Goal: Task Accomplishment & Management: Manage account settings

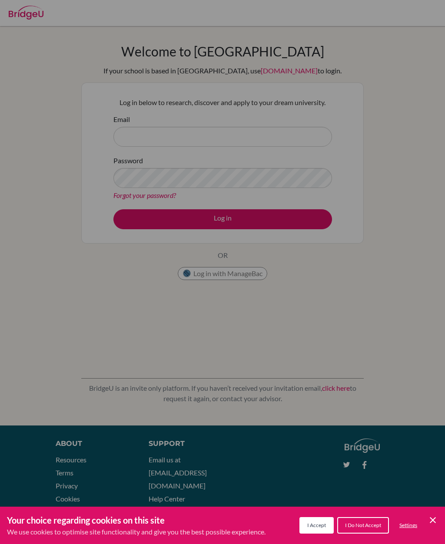
click at [317, 524] on span "I Accept" at bounding box center [316, 525] width 19 height 7
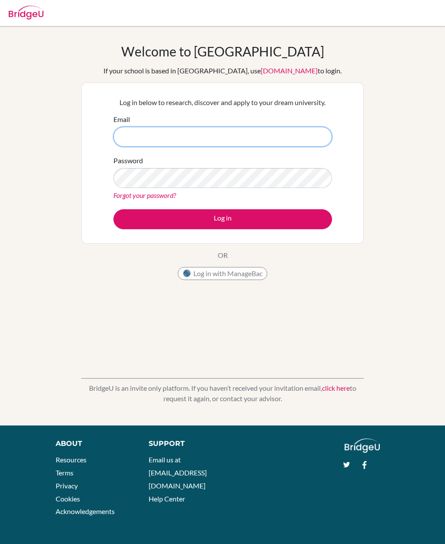
click at [271, 146] on input "Email" at bounding box center [222, 137] width 219 height 20
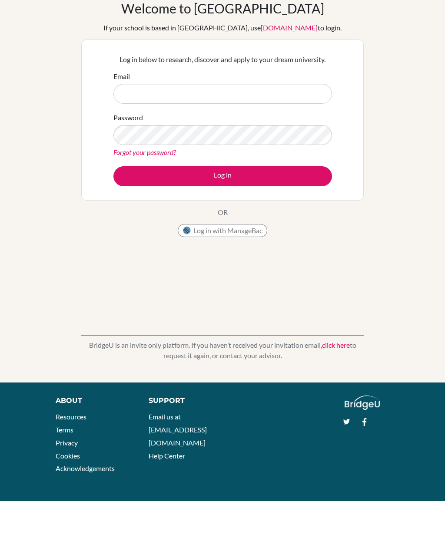
click at [310, 256] on div "Welcome to BridgeU If your school is based in China, use app.bridge-u.com.cn to…" at bounding box center [222, 225] width 282 height 365
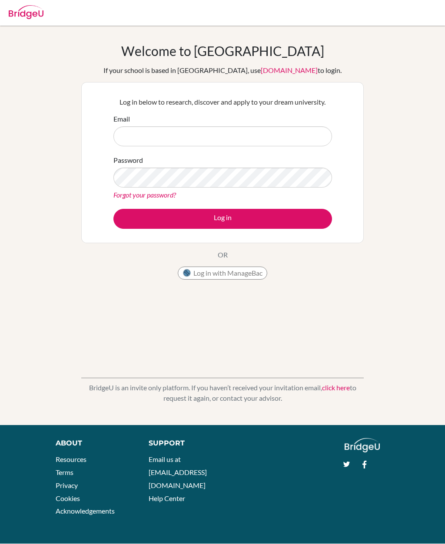
click at [253, 269] on button "Log in with ManageBac" at bounding box center [222, 273] width 89 height 13
click at [245, 274] on button "Log in with ManageBac" at bounding box center [222, 273] width 89 height 13
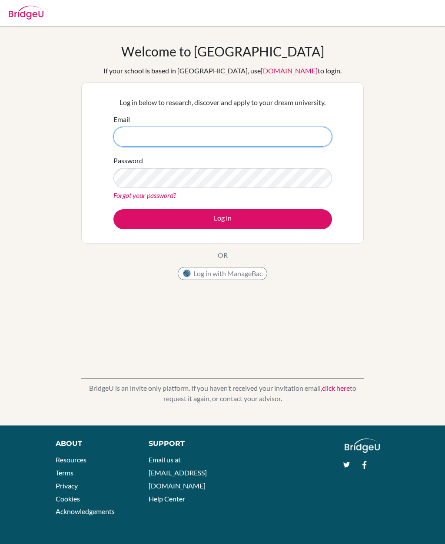
click at [273, 135] on input "Email" at bounding box center [222, 137] width 219 height 20
click at [273, 134] on input "Email" at bounding box center [222, 137] width 219 height 20
click at [282, 145] on input "Email" at bounding box center [222, 137] width 219 height 20
click at [155, 195] on link "Forgot your password?" at bounding box center [144, 195] width 63 height 8
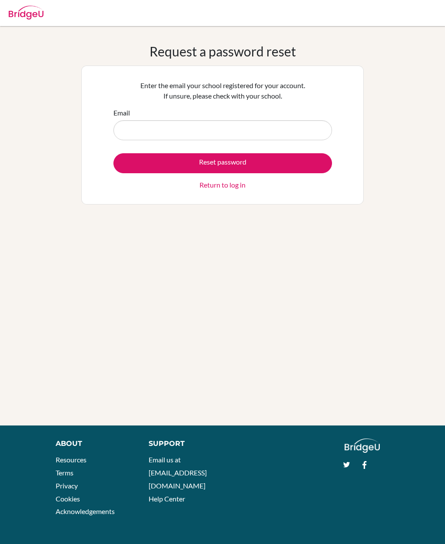
click at [272, 139] on input "Email" at bounding box center [222, 130] width 219 height 20
type input "ofikri@cas.ac.ma"
click at [247, 163] on button "Reset password" at bounding box center [222, 163] width 219 height 20
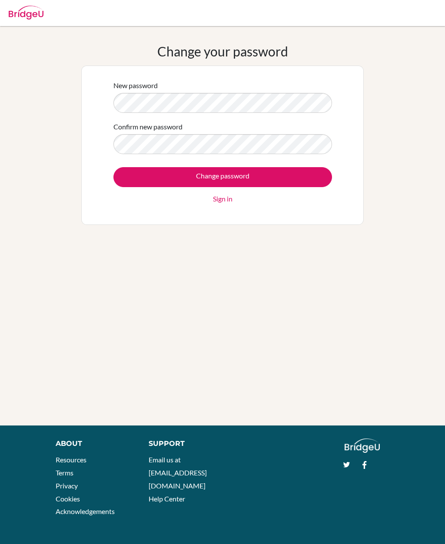
click at [130, 119] on form "New password Confirm new password Change password Sign in" at bounding box center [222, 142] width 219 height 124
click at [255, 132] on div "Confirm new password" at bounding box center [222, 138] width 219 height 33
click at [247, 167] on input "Change password" at bounding box center [222, 177] width 219 height 20
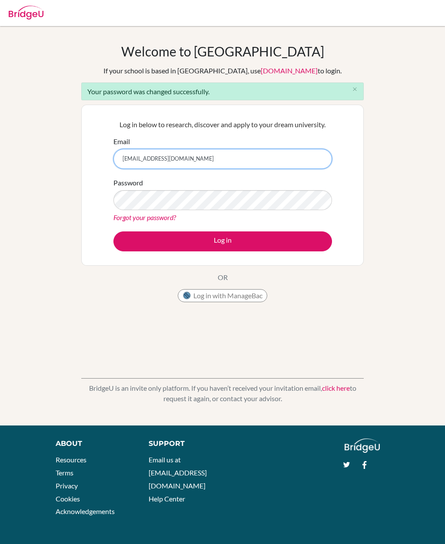
type input "[EMAIL_ADDRESS][DOMAIN_NAME]"
click at [264, 234] on button "Log in" at bounding box center [222, 242] width 219 height 20
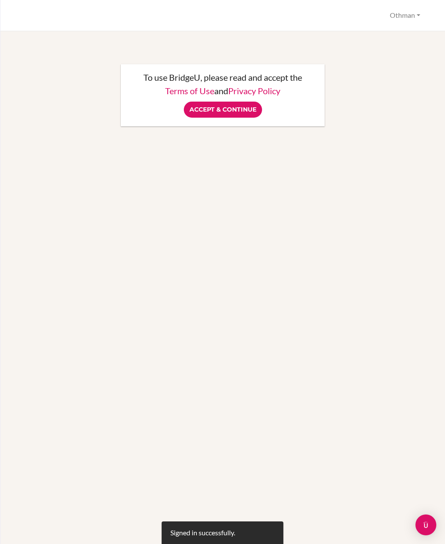
click at [232, 110] on input "Accept & Continue" at bounding box center [223, 110] width 78 height 16
